Goal: Ask a question

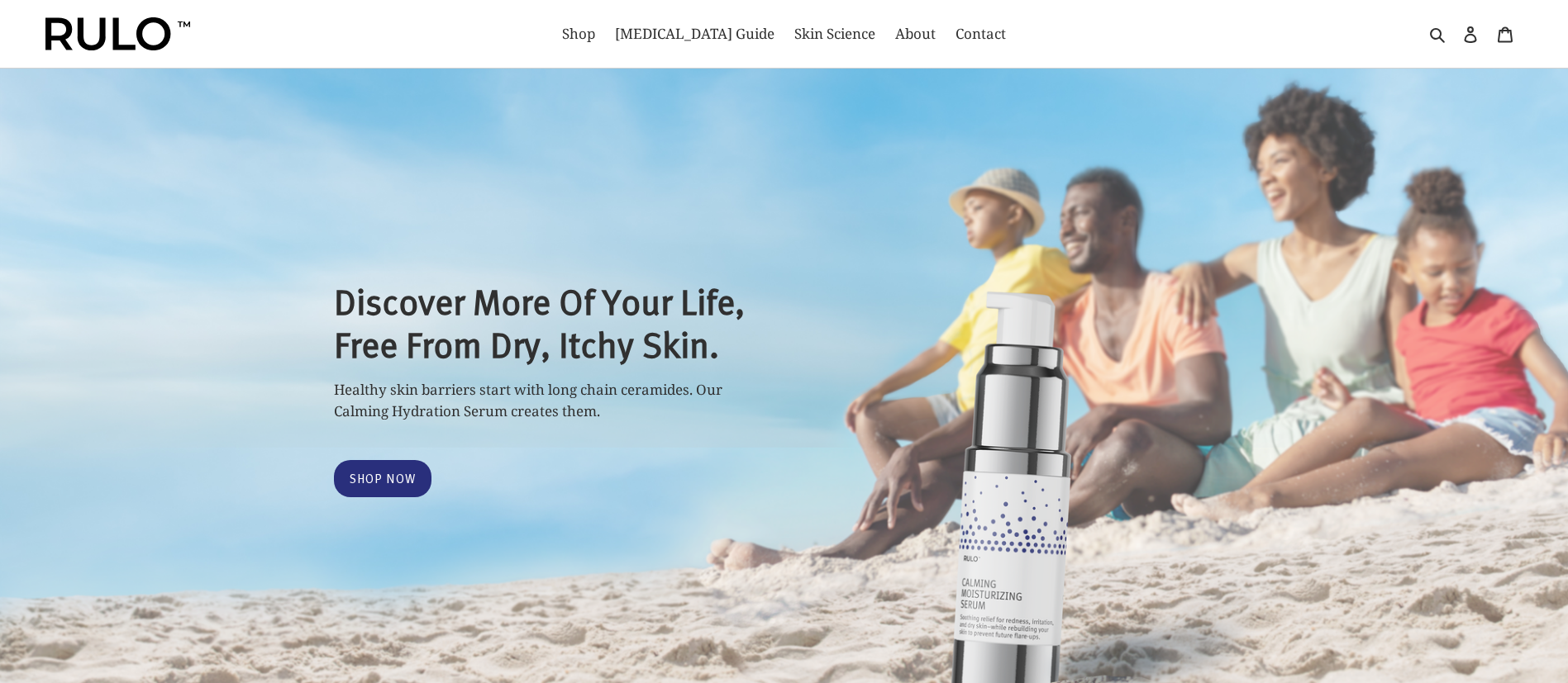
select select "most-helpful"
click at [956, 39] on span "Contact" at bounding box center [981, 34] width 51 height 20
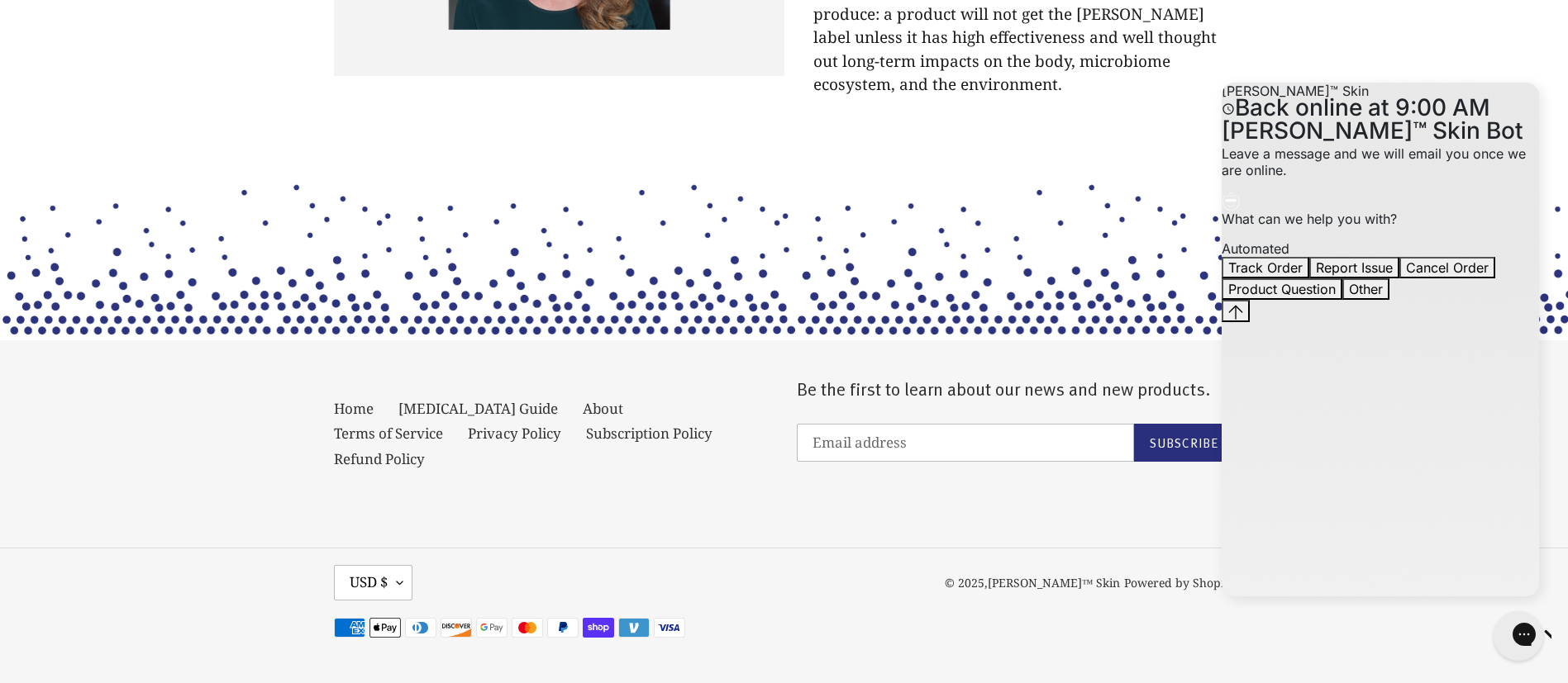
scroll to position [9386, 0]
click at [425, 451] on link "Refund Policy" at bounding box center [379, 459] width 91 height 20
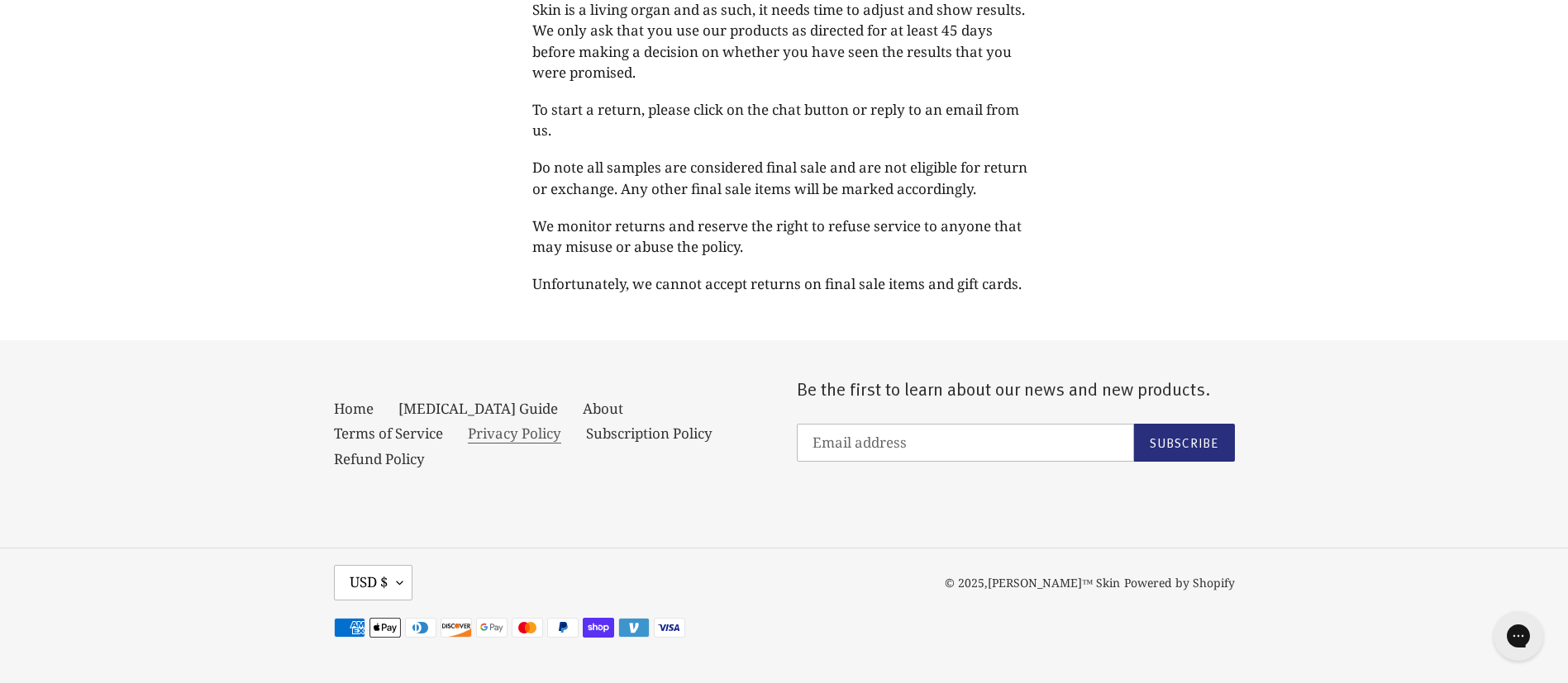
click at [468, 444] on link "Privacy Policy" at bounding box center [514, 434] width 93 height 20
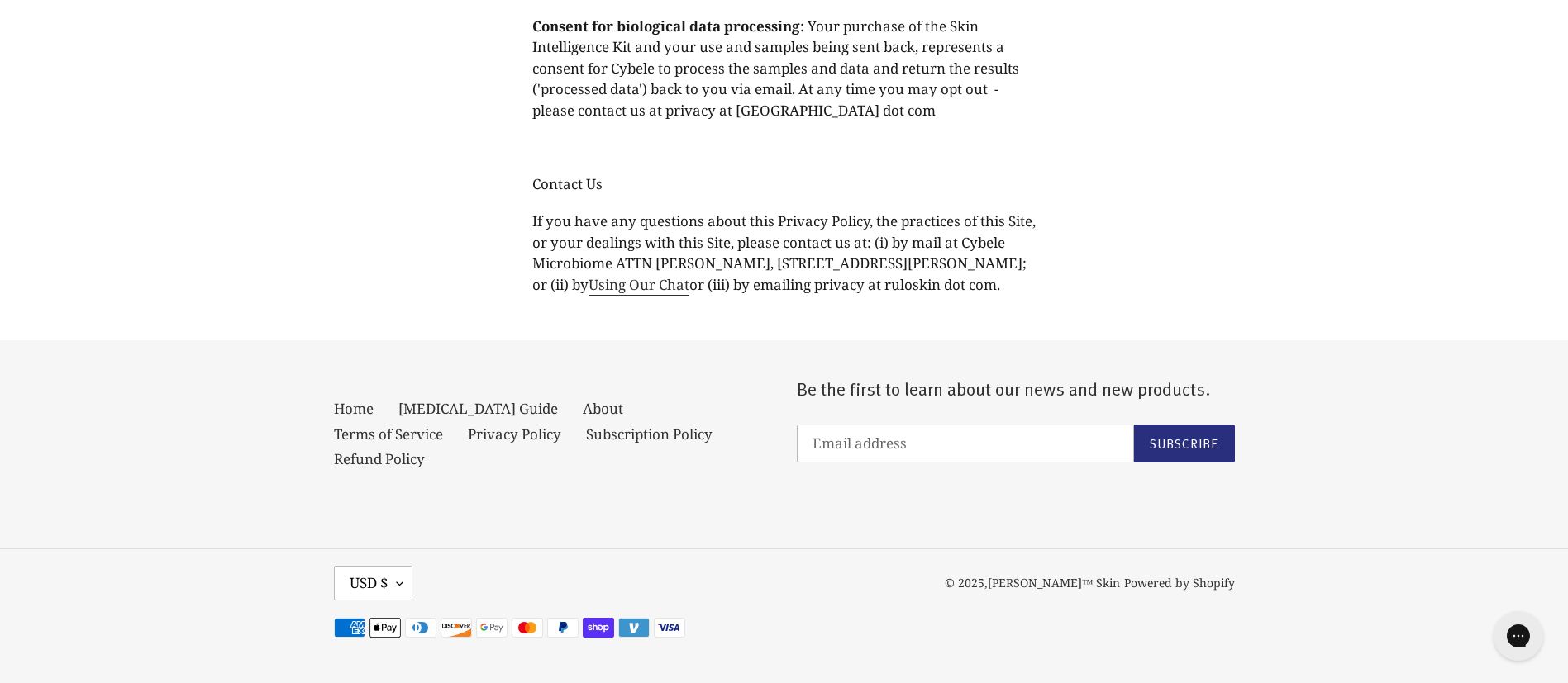
scroll to position [8675, 0]
drag, startPoint x: 926, startPoint y: 125, endPoint x: 812, endPoint y: 128, distance: 114.0
click at [812, 120] on span "Consent for biological data processing : Your purchase of the Skin Intelligence…" at bounding box center [776, 68] width 487 height 103
drag, startPoint x: 839, startPoint y: 128, endPoint x: 768, endPoint y: 160, distance: 77.9
click at [768, 159] on p at bounding box center [784, 148] width 504 height 21
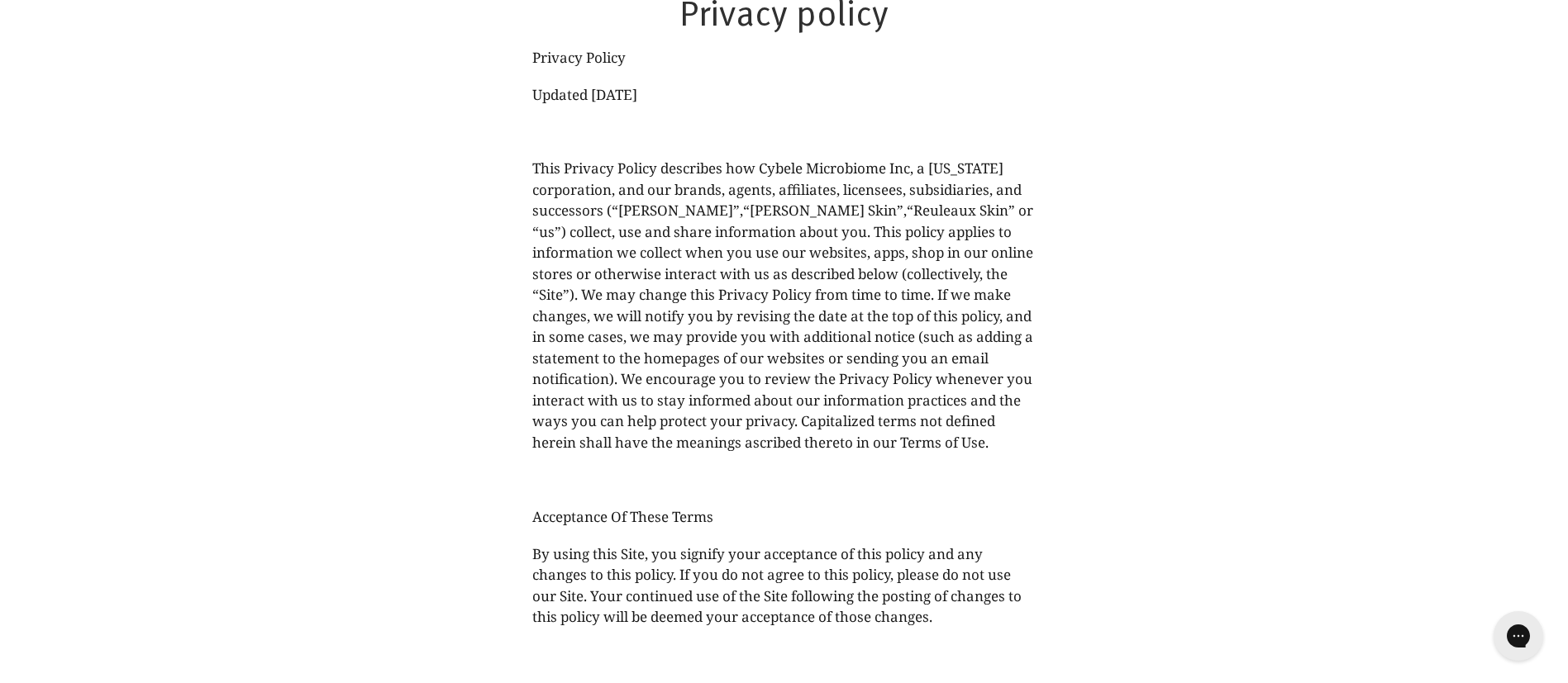
scroll to position [0, 0]
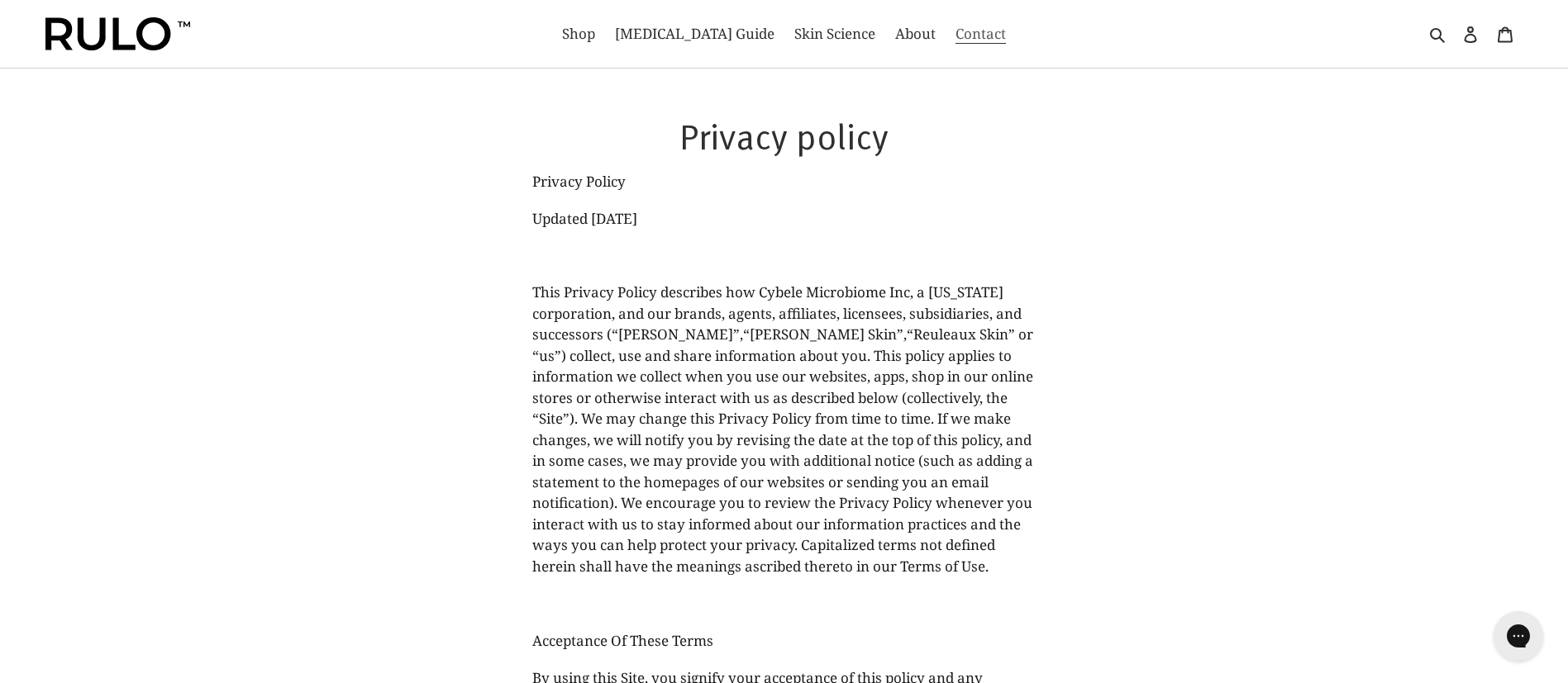
click at [956, 36] on span "Contact" at bounding box center [981, 34] width 51 height 20
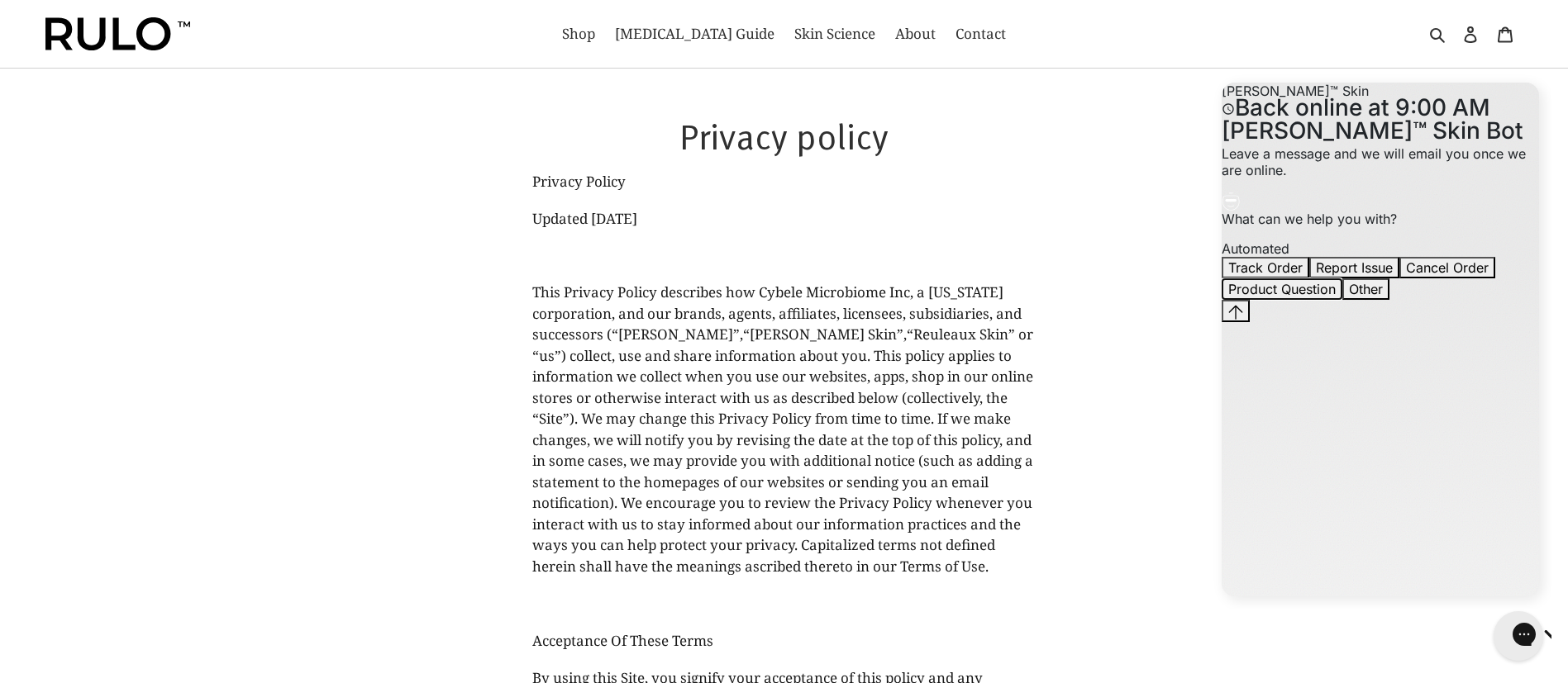
click at [1343, 300] on button "Product Question" at bounding box center [1282, 289] width 121 height 21
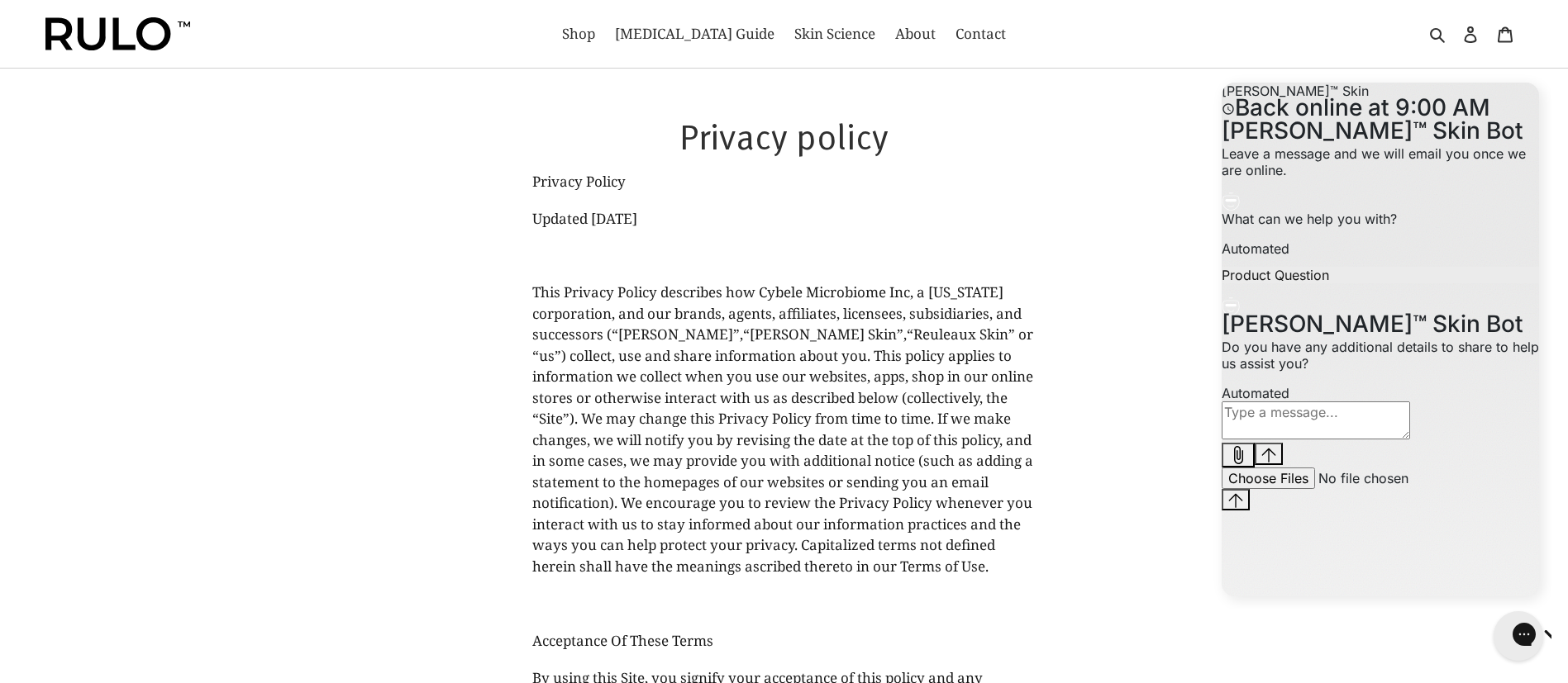
click at [1304, 440] on textarea "live chat message input" at bounding box center [1316, 420] width 188 height 38
paste textarea "Hello , I want to make a purchase on some of your products,but I don't place or…"
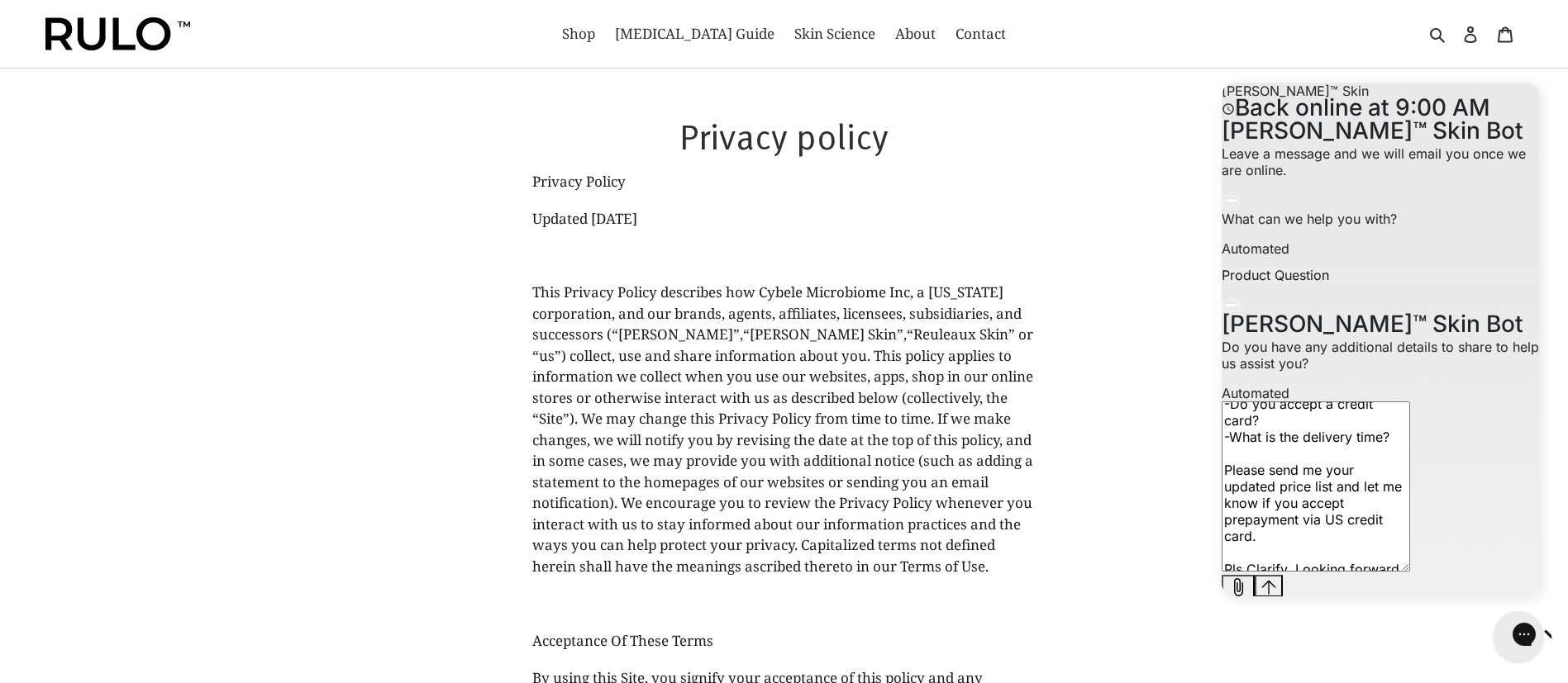
type textarea "Hello , I want to make a purchase on some of your products,but I don't place or…"
click at [1276, 580] on icon "Send message" at bounding box center [1268, 587] width 15 height 15
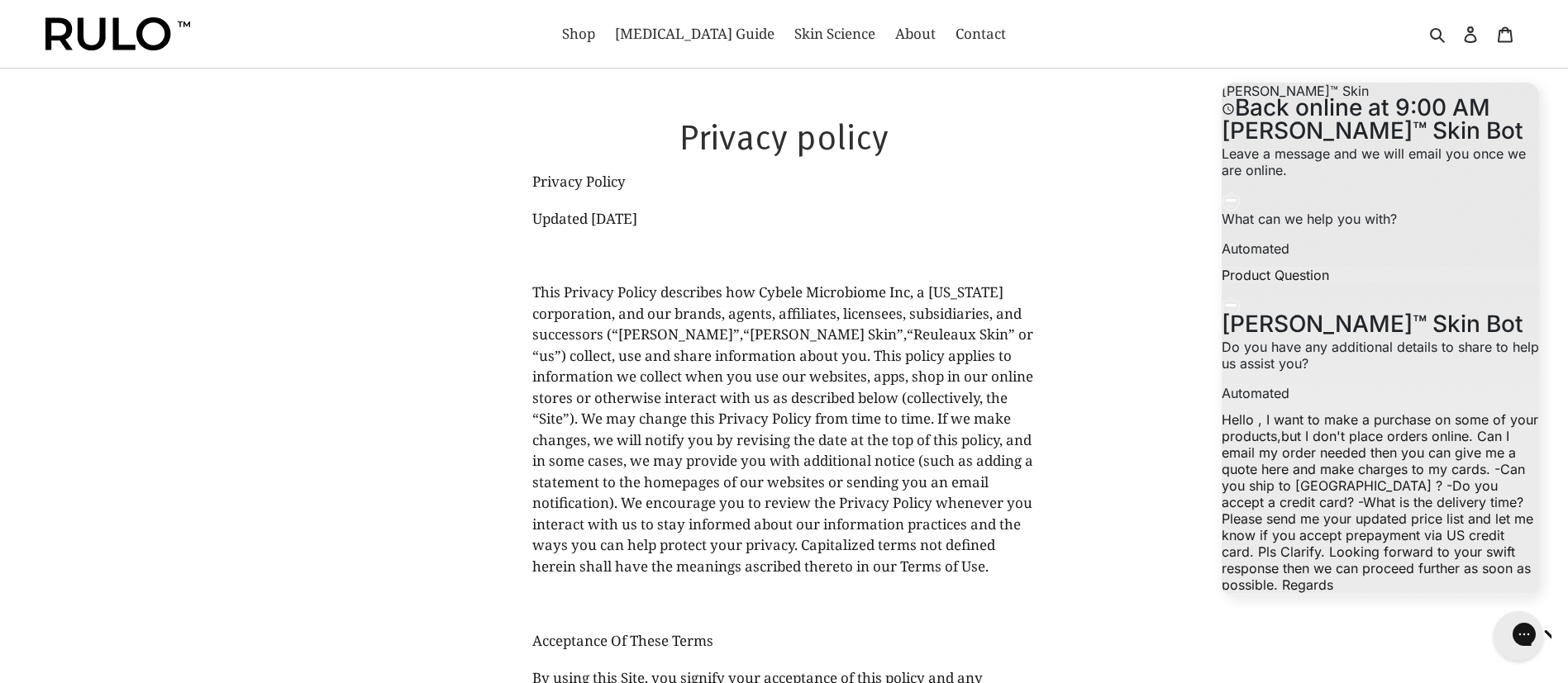
scroll to position [355, 0]
type input "raywrightstores@gmail.com"
